Goal: Navigation & Orientation: Find specific page/section

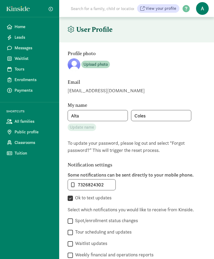
click at [21, 37] on span "Leads" at bounding box center [34, 37] width 38 height 6
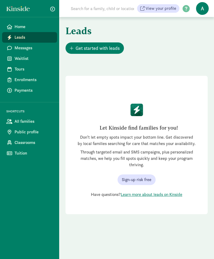
click at [32, 47] on span "Messages" at bounding box center [34, 48] width 38 height 6
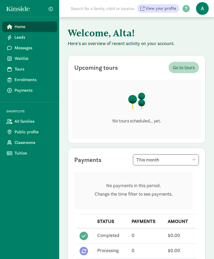
click at [29, 132] on span "Public profile" at bounding box center [34, 132] width 38 height 6
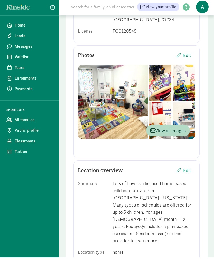
scroll to position [131, 0]
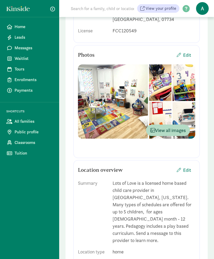
click at [180, 127] on span "View all images" at bounding box center [168, 130] width 35 height 7
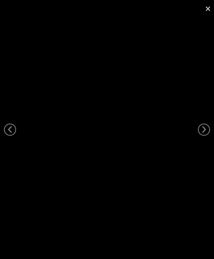
click at [204, 129] on link "›" at bounding box center [204, 129] width 12 height 12
click at [206, 128] on link "›" at bounding box center [204, 129] width 12 height 12
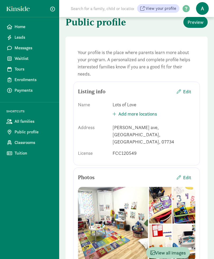
scroll to position [0, 0]
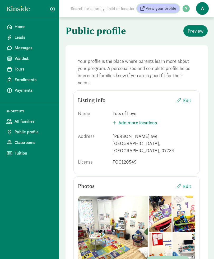
click at [166, 10] on span "View your profile" at bounding box center [161, 8] width 31 height 6
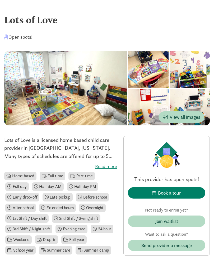
click at [191, 115] on span "View all images" at bounding box center [182, 116] width 38 height 7
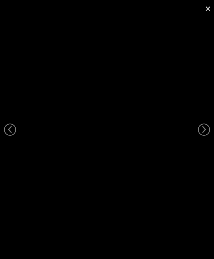
click at [207, 126] on link "›" at bounding box center [204, 129] width 12 height 12
click at [211, 9] on link "×" at bounding box center [208, 8] width 12 height 16
